Goal: Task Accomplishment & Management: Manage account settings

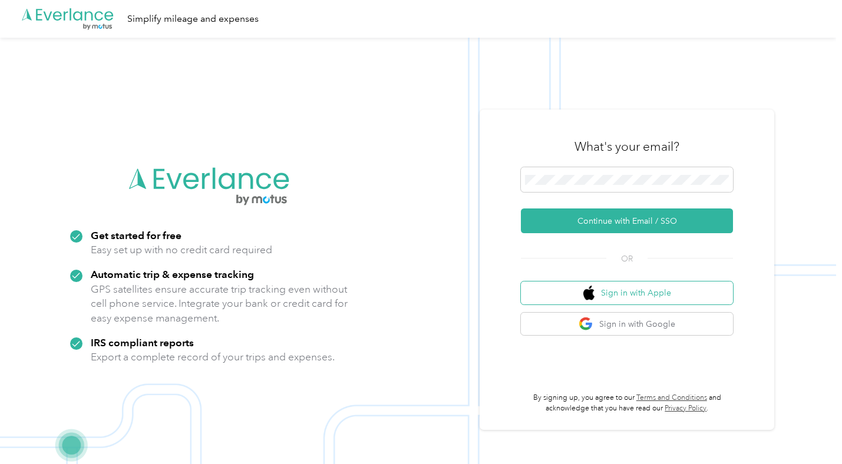
click at [633, 295] on button "Sign in with Apple" at bounding box center [627, 293] width 212 height 23
